Goal: Check status: Check status

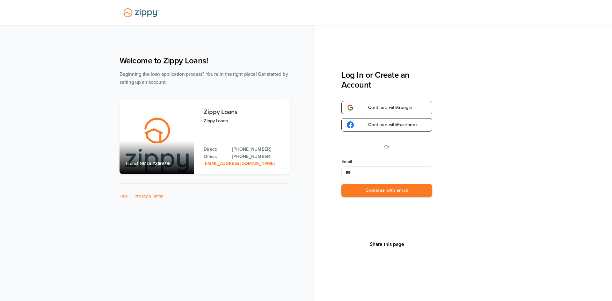
type input "**********"
click at [397, 187] on button "Continue with email" at bounding box center [386, 190] width 91 height 13
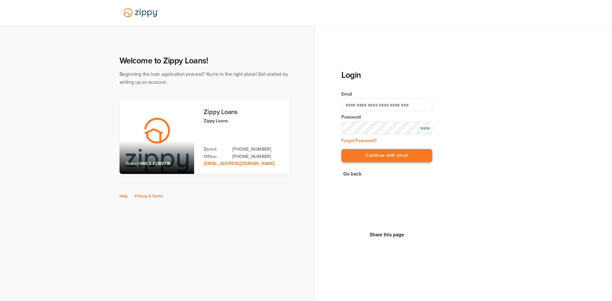
click at [383, 161] on button "Continue with email" at bounding box center [386, 155] width 91 height 13
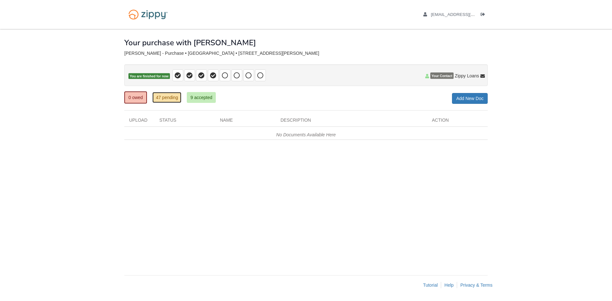
click at [168, 96] on link "47 pending" at bounding box center [166, 97] width 29 height 11
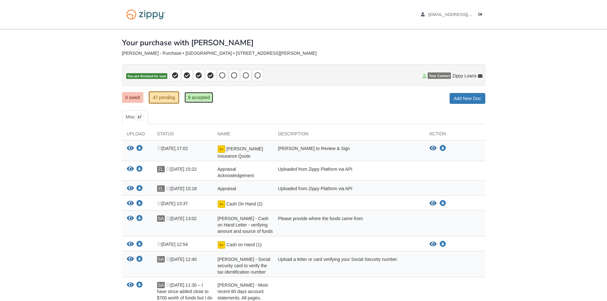
click at [193, 99] on link "9 accepted" at bounding box center [199, 97] width 29 height 11
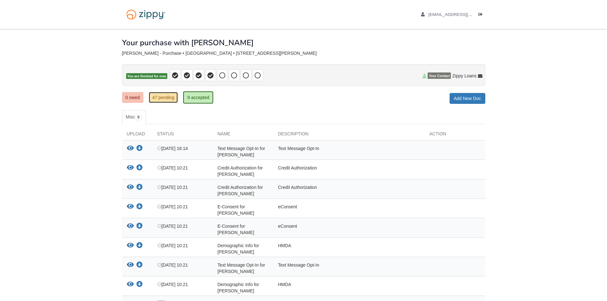
click at [169, 95] on link "47 pending" at bounding box center [163, 97] width 29 height 11
